Goal: Task Accomplishment & Management: Manage account settings

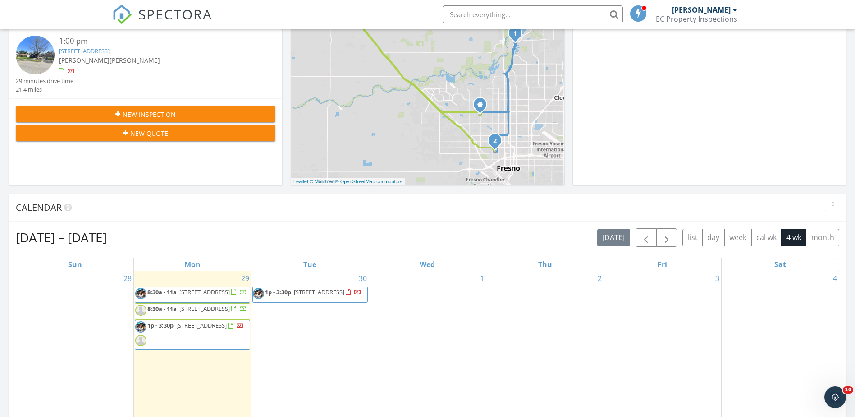
scroll to position [316, 0]
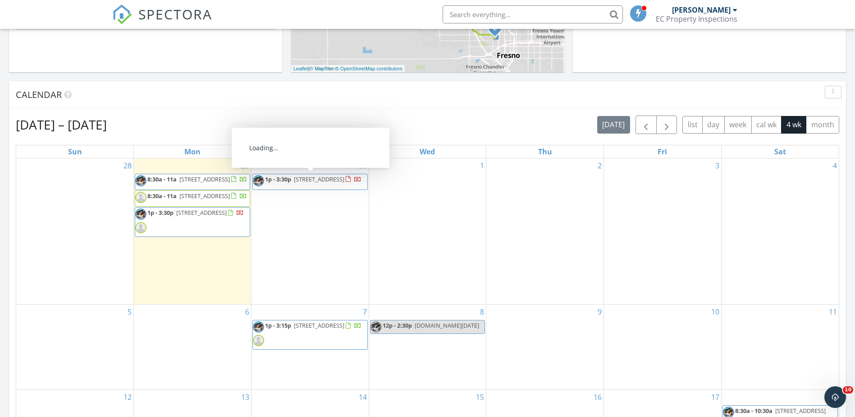
click at [331, 179] on span "7305 HWY 41, Lemoore 93245" at bounding box center [319, 179] width 50 height 8
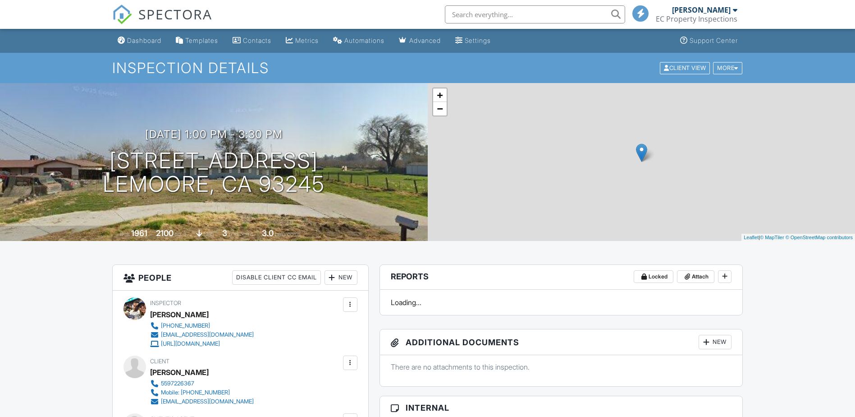
click at [343, 274] on div "New" at bounding box center [341, 277] width 33 height 14
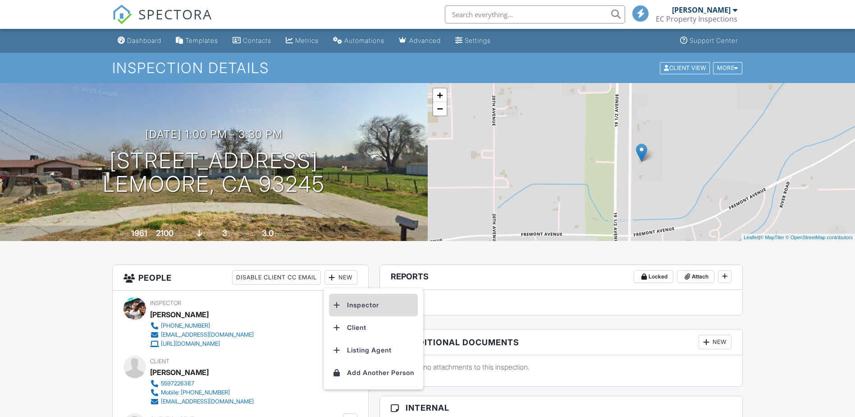
click at [373, 302] on li "Inspector" at bounding box center [373, 304] width 89 height 23
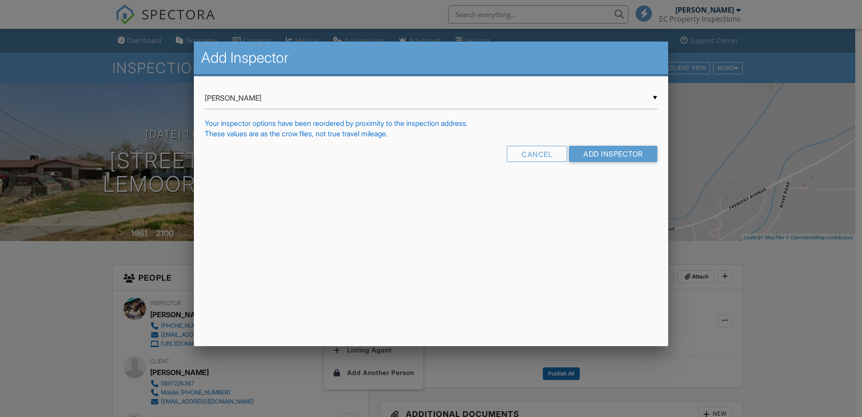
click at [258, 101] on input "[PERSON_NAME]" at bounding box center [431, 98] width 453 height 22
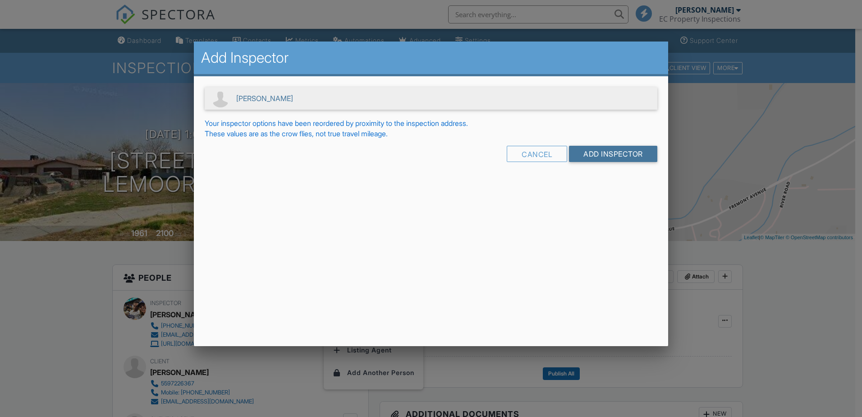
click at [596, 156] on input "Add Inspector" at bounding box center [613, 154] width 88 height 16
